Goal: Task Accomplishment & Management: Manage account settings

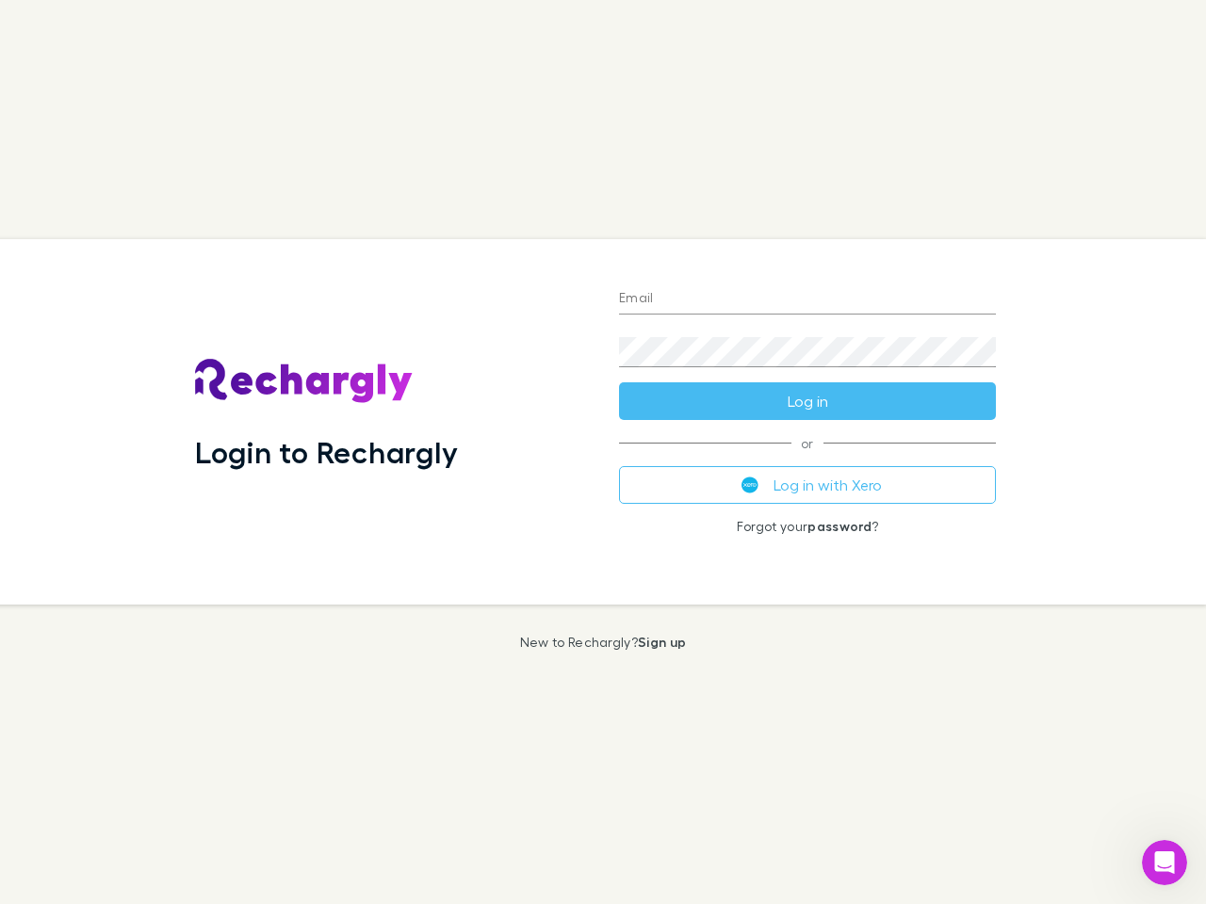
click at [603, 452] on div "Login to Rechargly" at bounding box center [392, 421] width 424 height 365
click at [807, 299] on input "Email" at bounding box center [807, 299] width 377 height 30
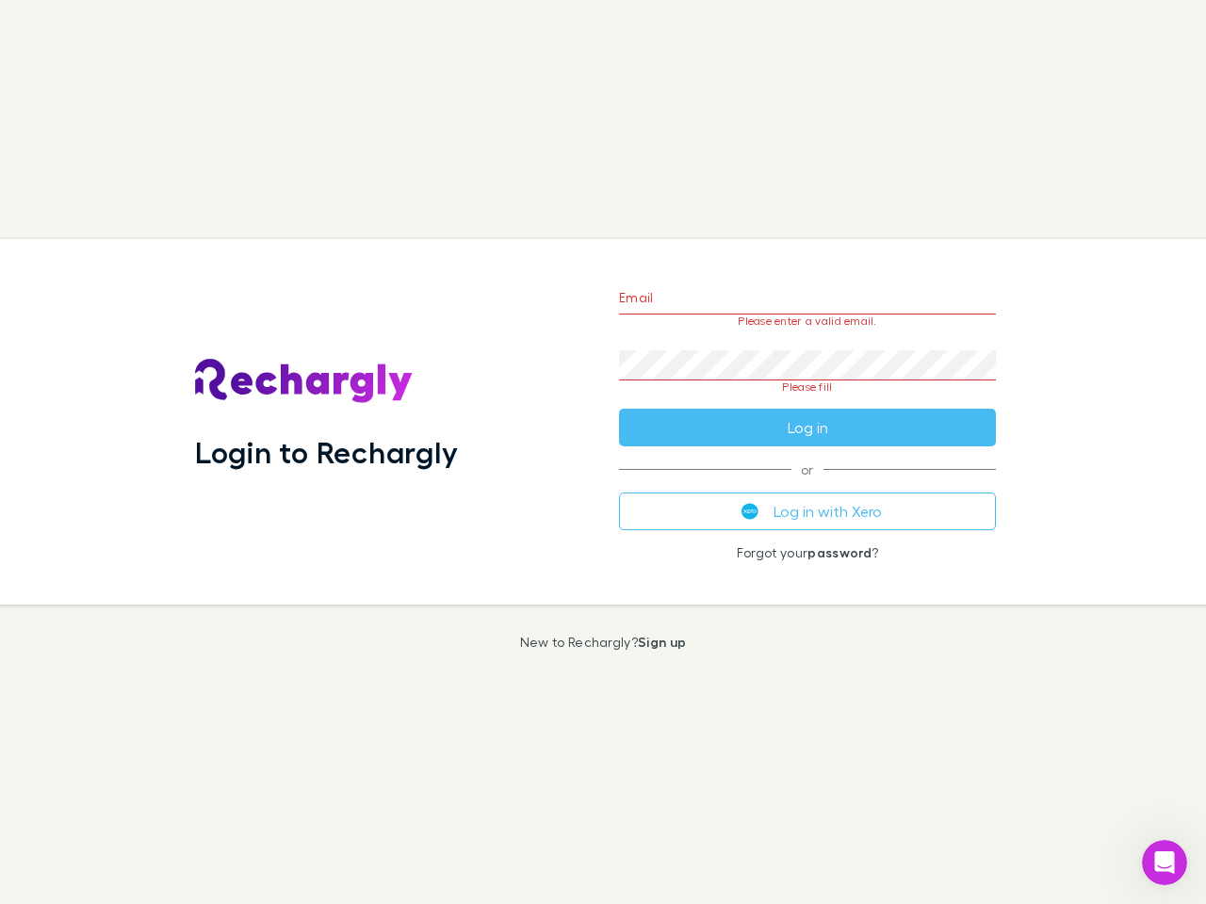
click at [807, 401] on form "Email Please enter a valid email. Password Please fill Log in" at bounding box center [807, 357] width 377 height 177
click at [807, 485] on div "Email Please enter a valid email. Password Please fill Log in or Log in with Xe…" at bounding box center [807, 421] width 407 height 365
